Goal: Navigation & Orientation: Find specific page/section

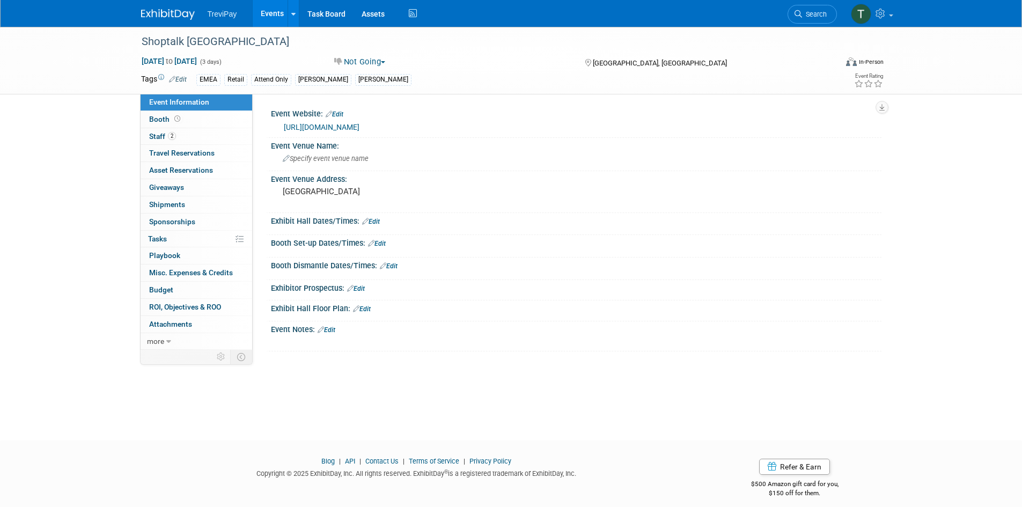
click at [272, 7] on link "Events" at bounding box center [272, 13] width 39 height 27
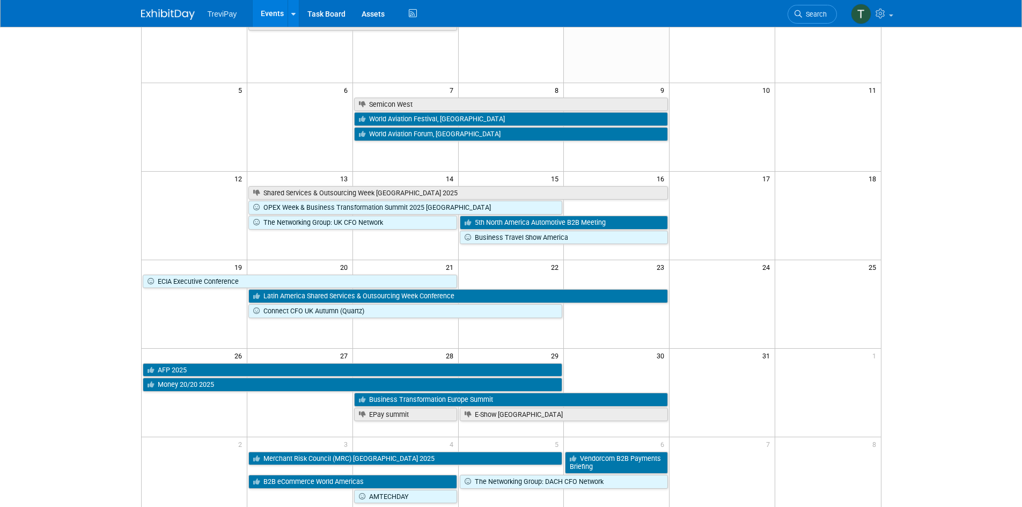
scroll to position [161, 0]
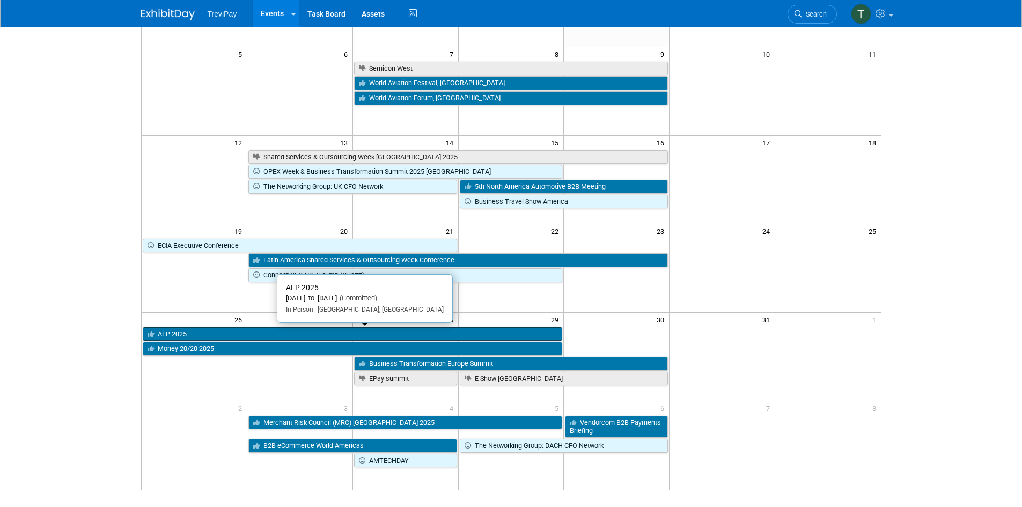
click at [243, 332] on link "AFP 2025" at bounding box center [353, 334] width 420 height 14
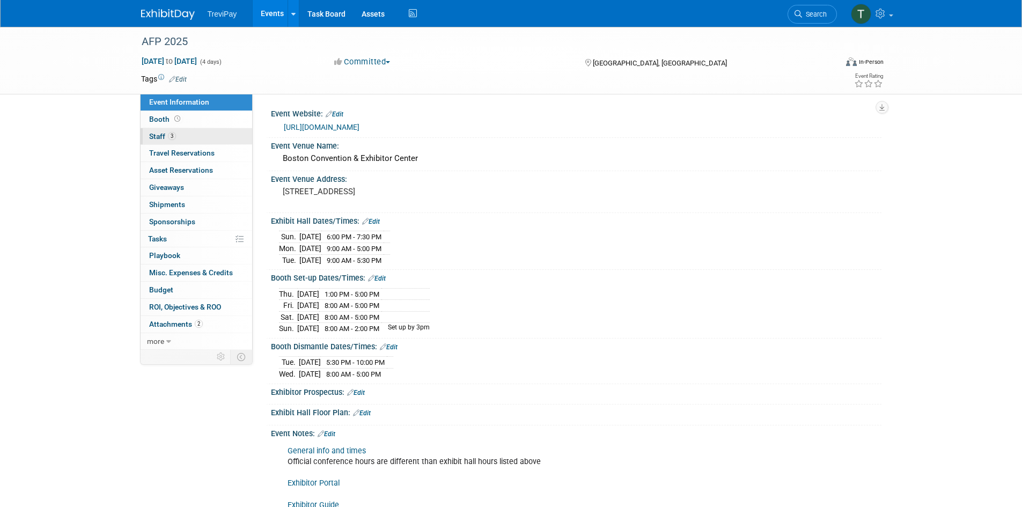
click at [180, 138] on link "3 Staff 3" at bounding box center [197, 136] width 112 height 17
